Goal: Information Seeking & Learning: Compare options

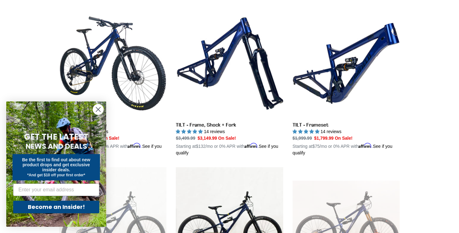
scroll to position [181, 0]
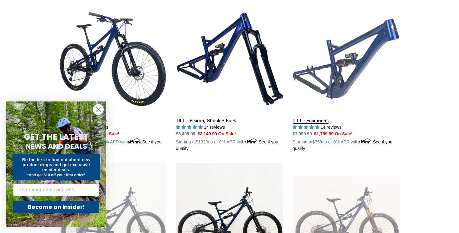
click at [349, 93] on link "TILT - Frameset" at bounding box center [346, 78] width 107 height 146
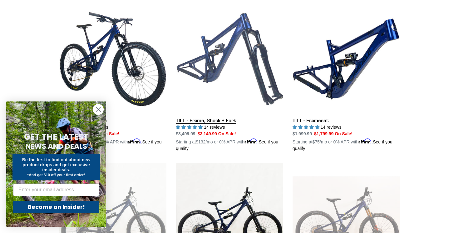
click at [238, 74] on link "TILT - Frame, Shock + Fork" at bounding box center [229, 78] width 107 height 146
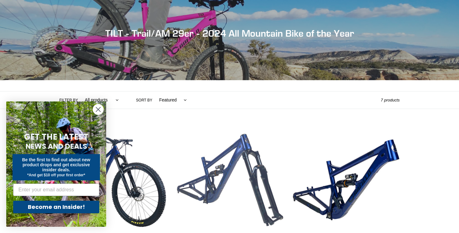
scroll to position [8, 0]
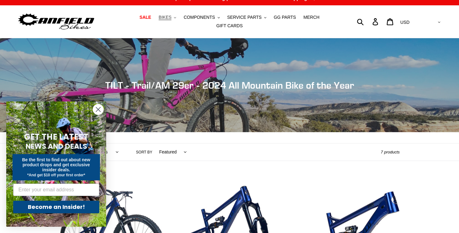
click at [168, 18] on span "BIKES" at bounding box center [165, 17] width 13 height 5
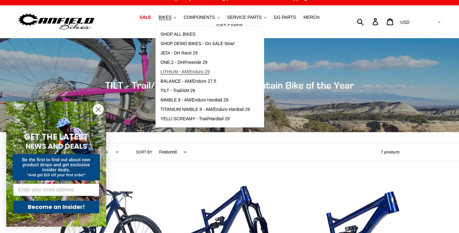
click at [203, 74] on span "LITHIUM - AM/Enduro 29" at bounding box center [185, 71] width 49 height 5
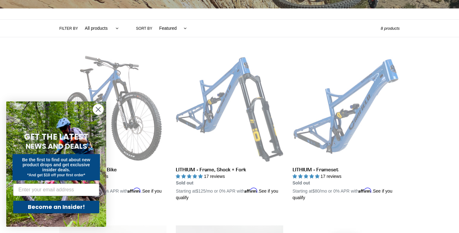
scroll to position [134, 0]
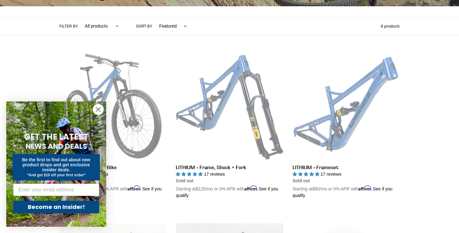
click at [99, 108] on circle "Close dialog" at bounding box center [98, 109] width 10 height 10
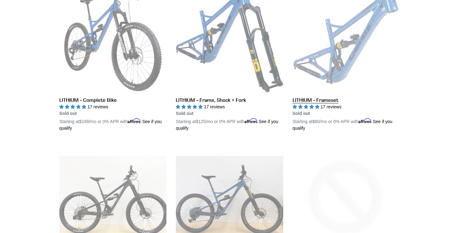
scroll to position [201, 0]
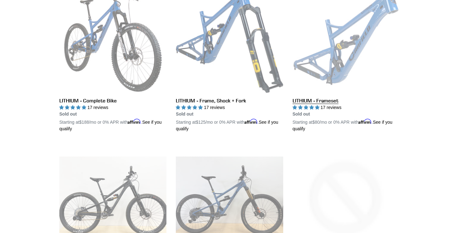
click at [342, 52] on link "LITHIUM - Frameset" at bounding box center [346, 59] width 107 height 146
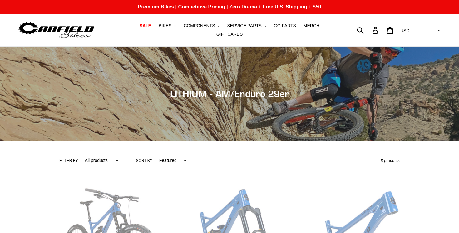
scroll to position [0, 0]
click at [172, 27] on span "BIKES" at bounding box center [165, 25] width 13 height 5
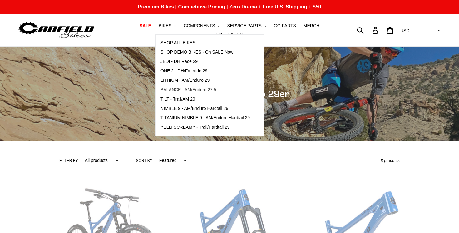
click at [203, 91] on span "BALANCE - AM/Enduro 27.5" at bounding box center [189, 89] width 56 height 5
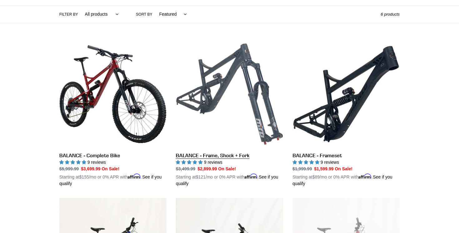
scroll to position [147, 0]
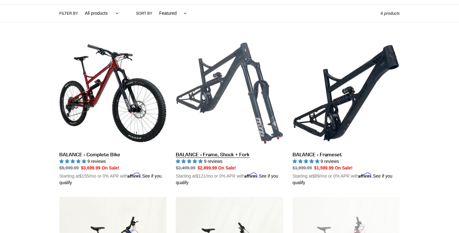
click at [230, 90] on link "BALANCE - Frame, Shock + Fork" at bounding box center [229, 112] width 107 height 146
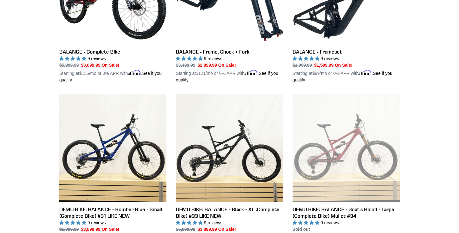
scroll to position [234, 0]
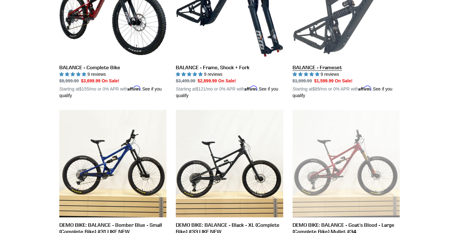
click at [345, 31] on link "BALANCE - Frameset" at bounding box center [346, 25] width 107 height 146
